Goal: Navigation & Orientation: Find specific page/section

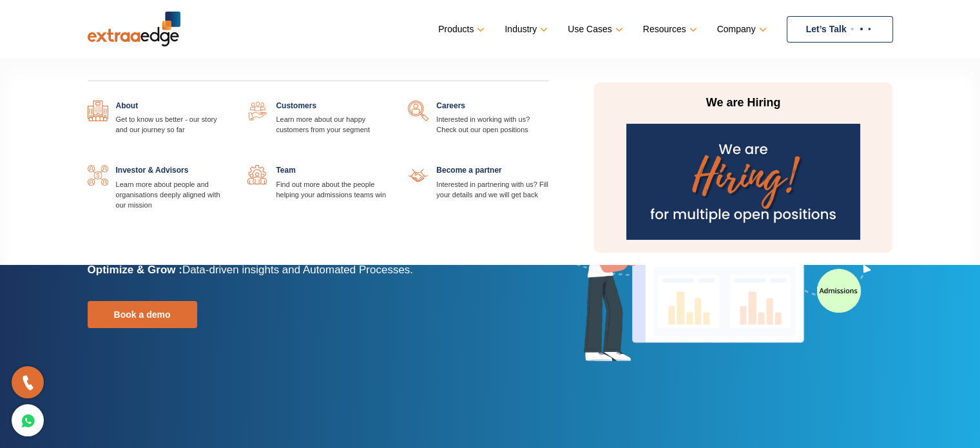
click at [549, 101] on link at bounding box center [549, 101] width 0 height 0
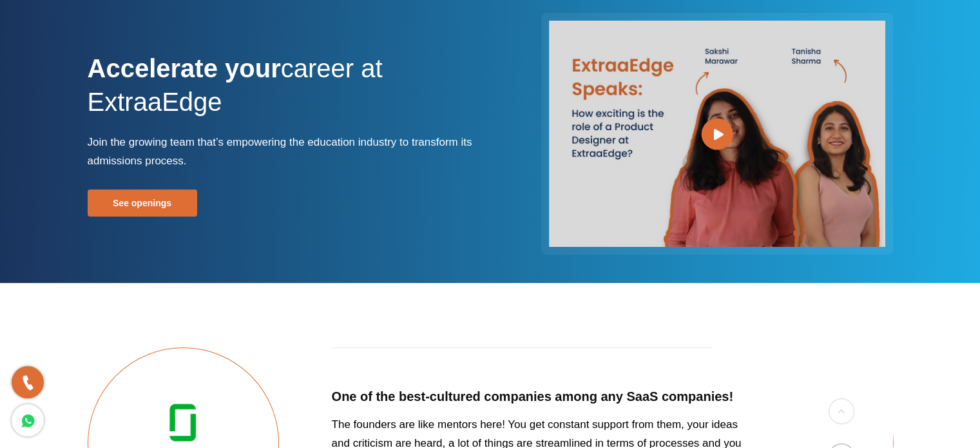
scroll to position [129, 0]
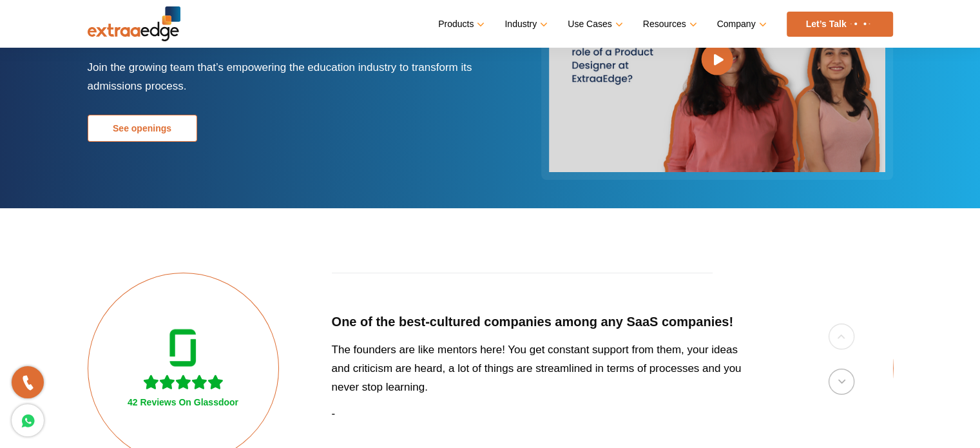
click at [157, 127] on link "See openings" at bounding box center [143, 128] width 110 height 27
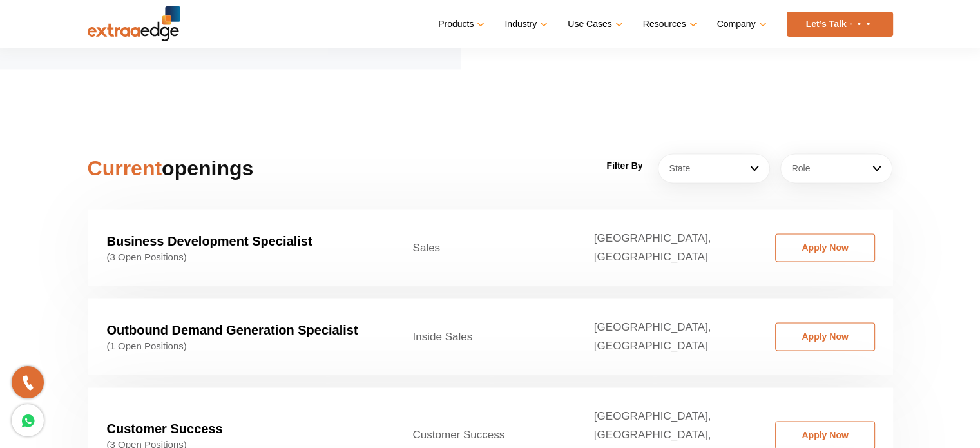
scroll to position [1896, 0]
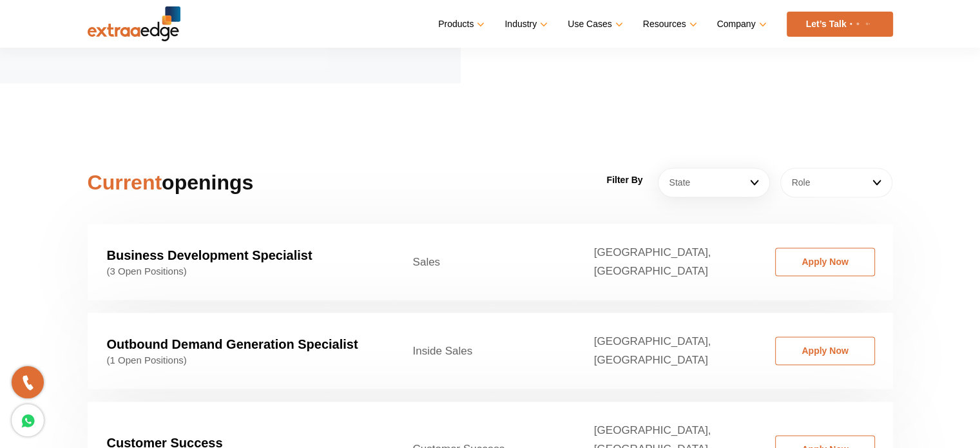
click at [816, 168] on link "Role" at bounding box center [836, 183] width 112 height 30
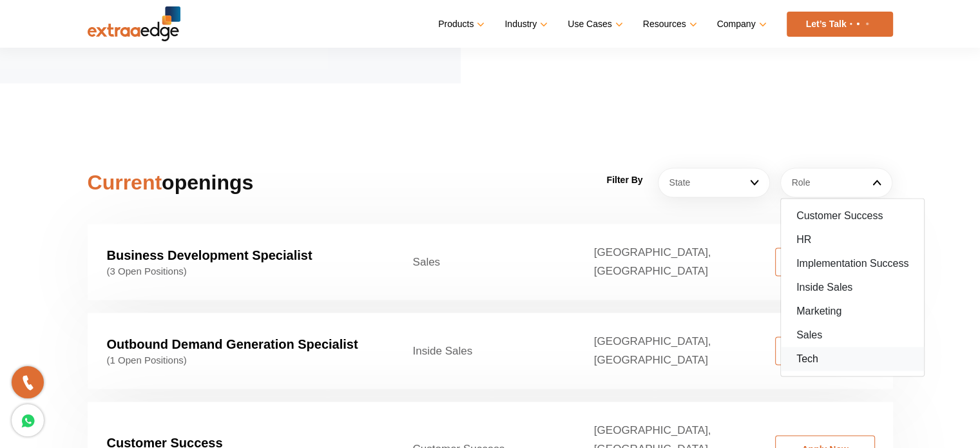
click at [804, 347] on link "Tech" at bounding box center [852, 359] width 143 height 24
